Goal: Task Accomplishment & Management: Manage account settings

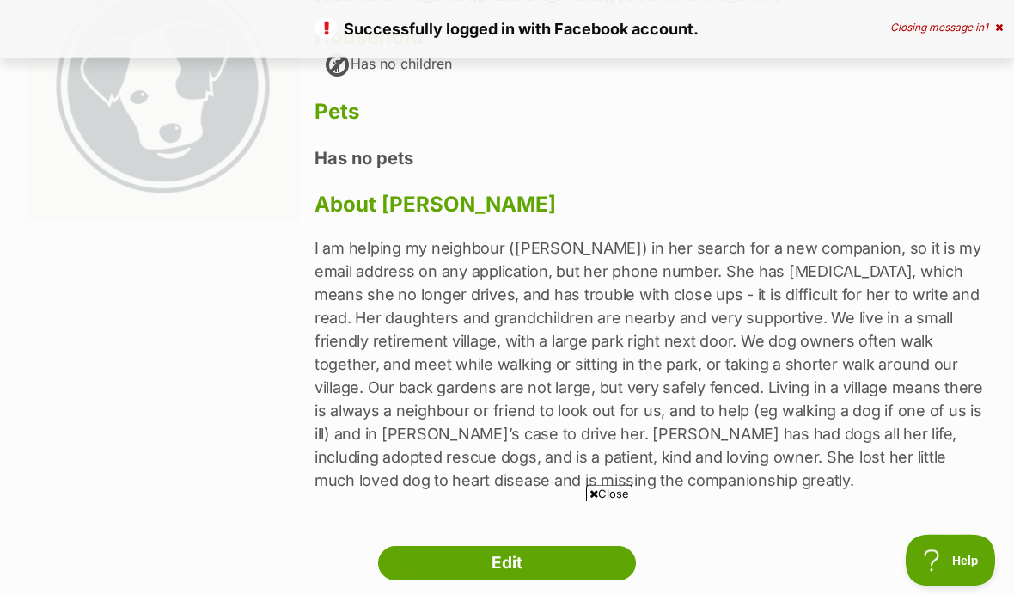
scroll to position [209, 0]
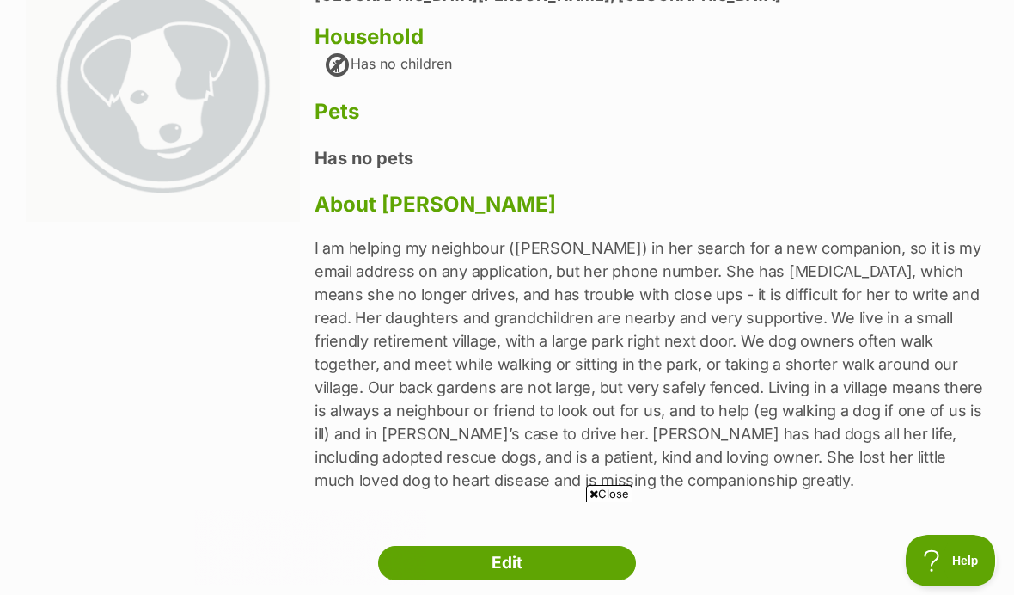
click at [459, 214] on h3 "About [PERSON_NAME]" at bounding box center [651, 204] width 674 height 24
click at [560, 565] on link "Edit" at bounding box center [507, 563] width 258 height 34
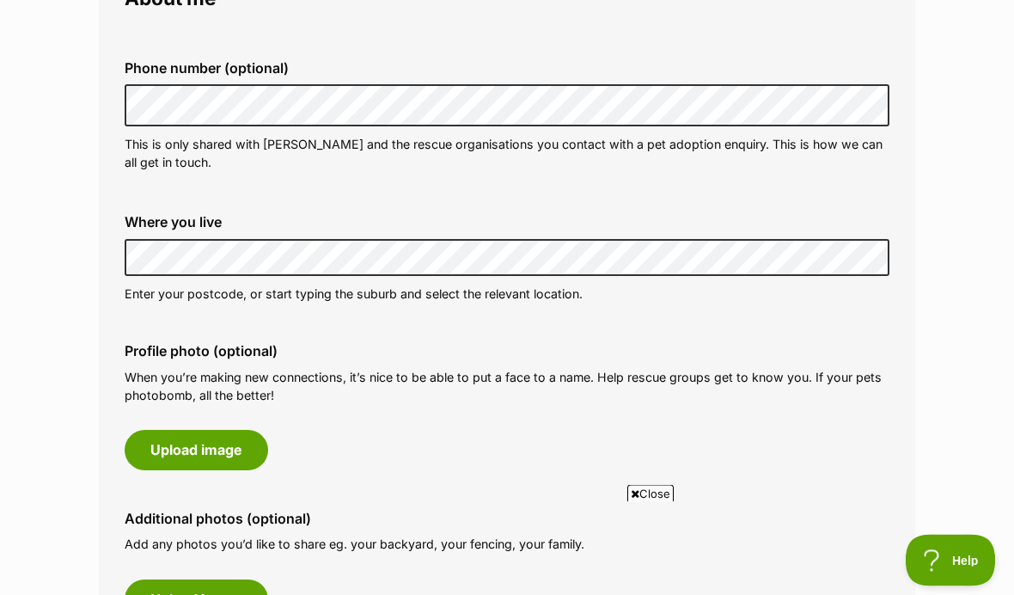
scroll to position [534, 0]
click at [200, 446] on button "Upload image" at bounding box center [197, 450] width 144 height 40
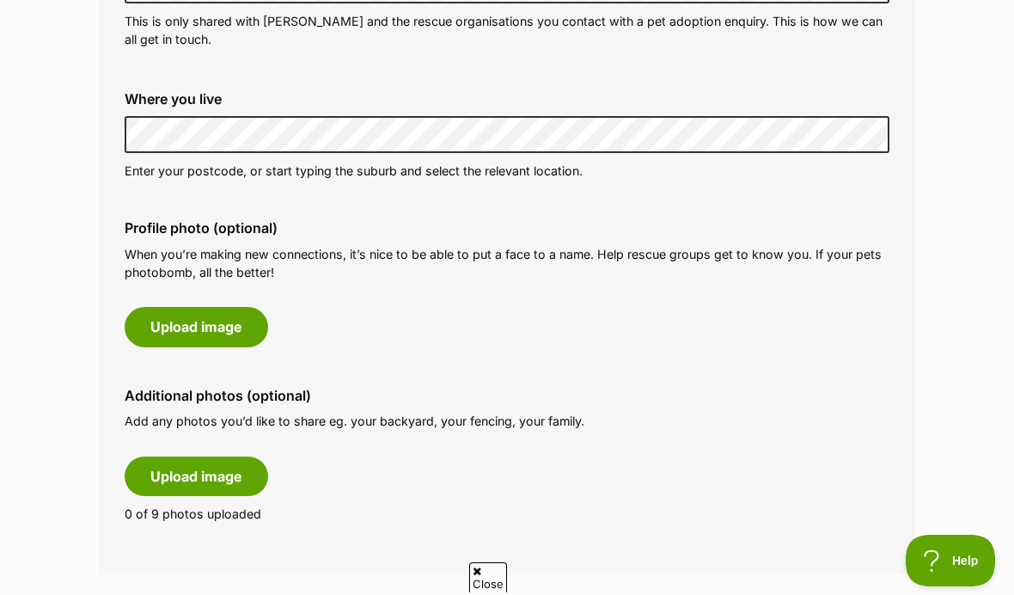
scroll to position [0, 0]
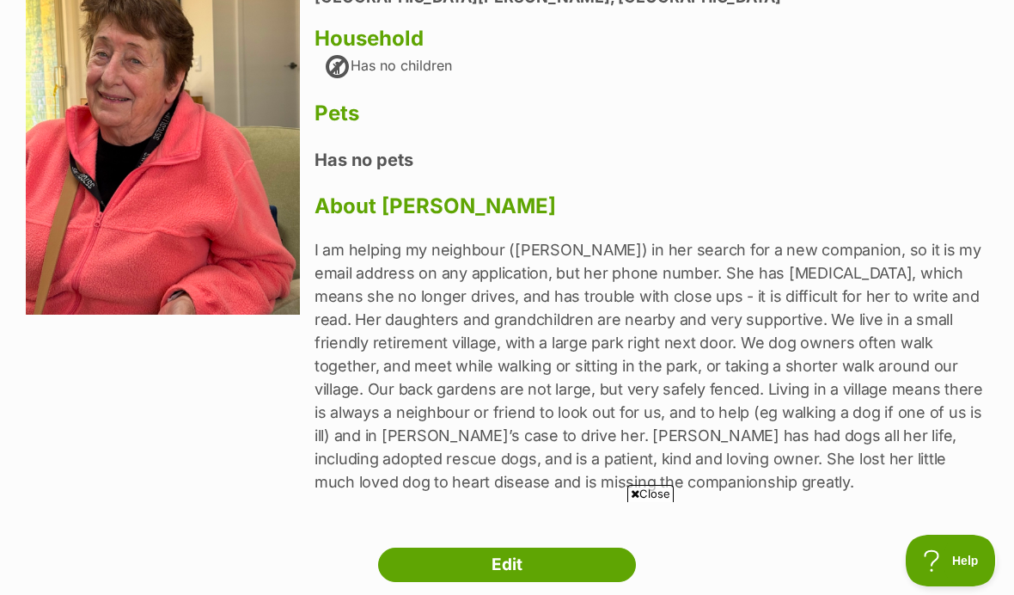
scroll to position [207, 0]
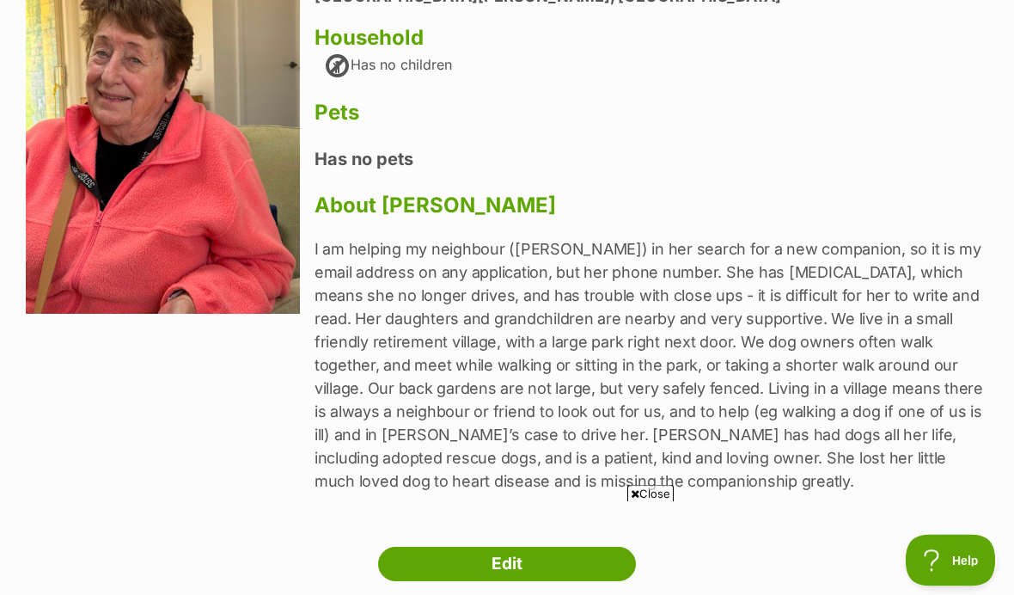
click at [699, 275] on p "I am helping my neighbour (Pamela Dangerfield) in her search for a new companio…" at bounding box center [651, 365] width 674 height 255
click at [584, 559] on link "Edit" at bounding box center [507, 564] width 258 height 34
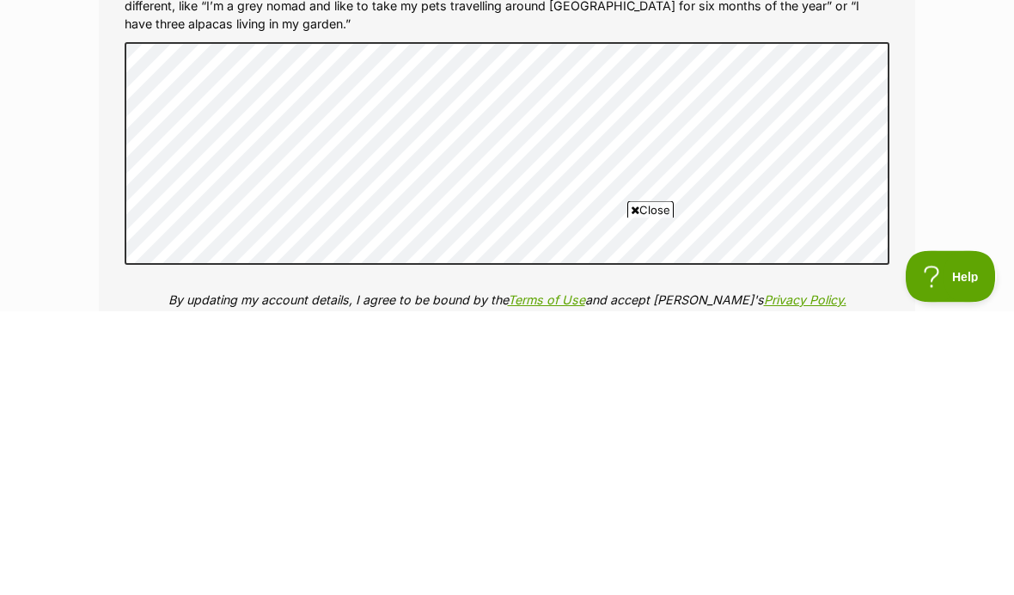
scroll to position [2212, 0]
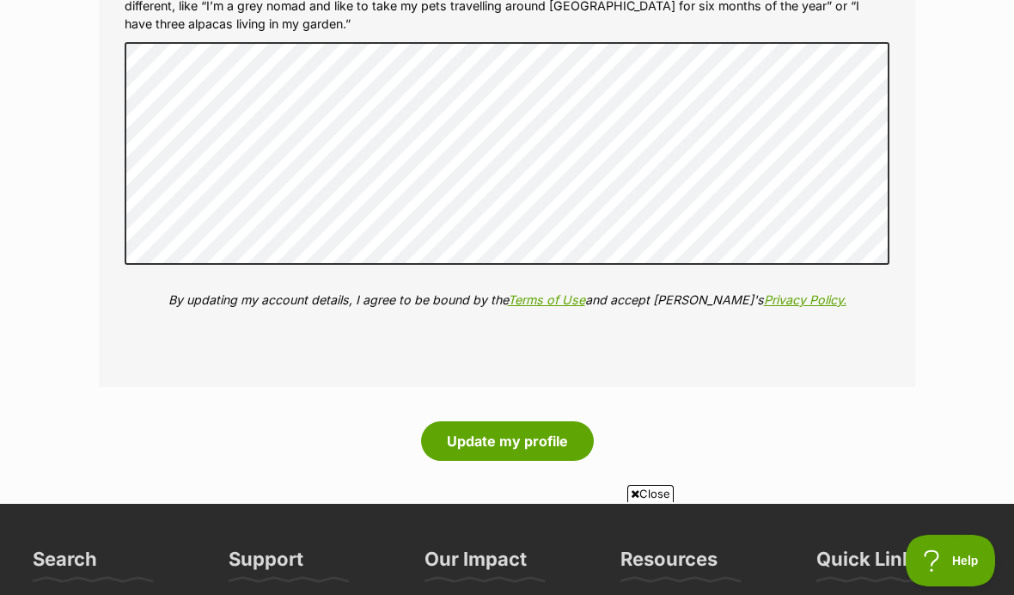
click at [522, 421] on button "Update my profile" at bounding box center [507, 441] width 173 height 40
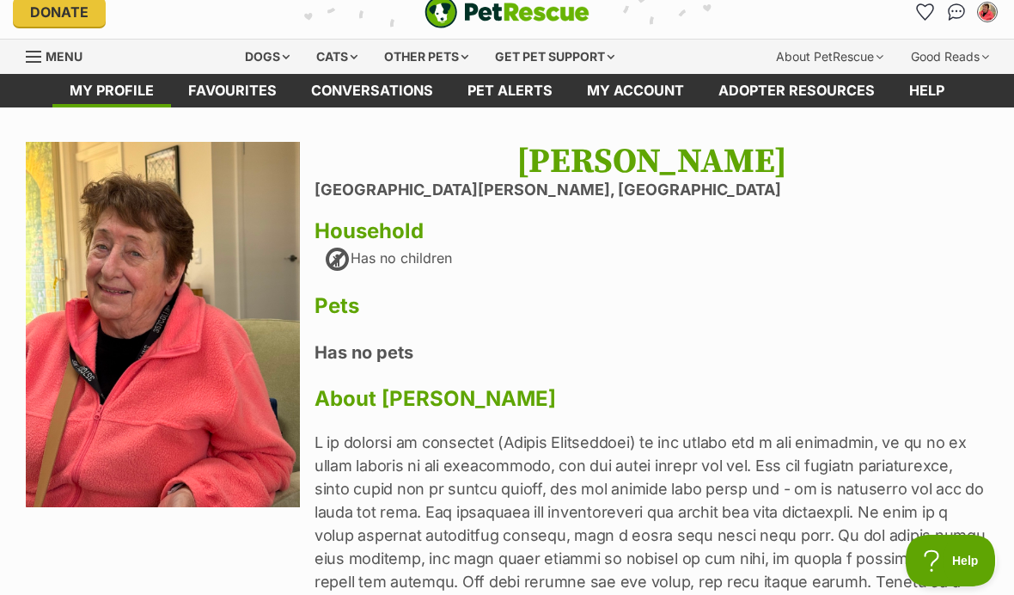
scroll to position [15, 0]
